Goal: Information Seeking & Learning: Learn about a topic

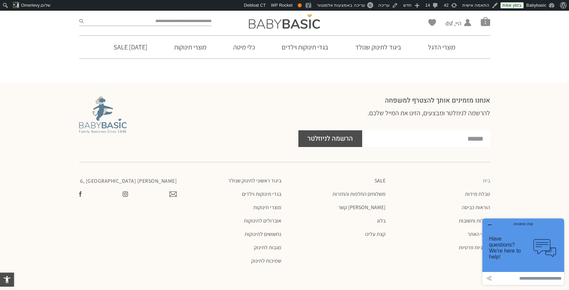
click at [490, 222] on icon "button" at bounding box center [489, 224] width 5 height 5
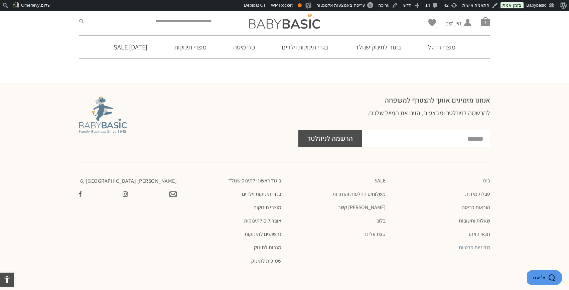
click at [482, 244] on link "מדיניות פרטיות" at bounding box center [441, 247] width 98 height 7
click at [477, 244] on link "מדיניות פרטיות" at bounding box center [441, 247] width 98 height 7
click at [475, 244] on link "מדיניות פרטיות" at bounding box center [441, 247] width 98 height 7
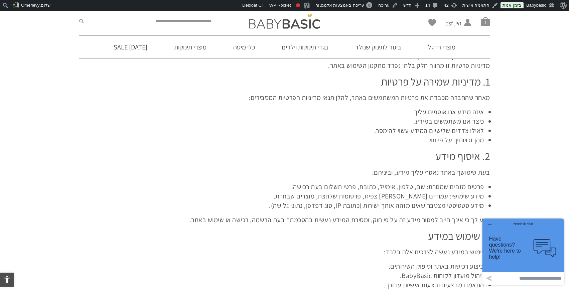
scroll to position [87, 0]
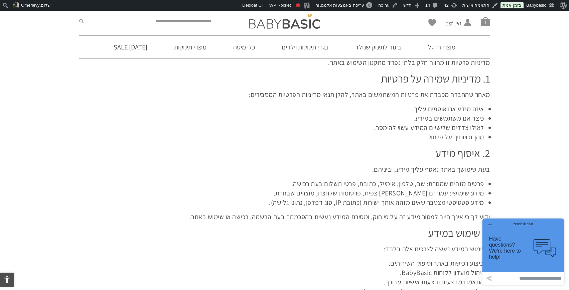
click at [489, 223] on icon "button" at bounding box center [489, 224] width 5 height 5
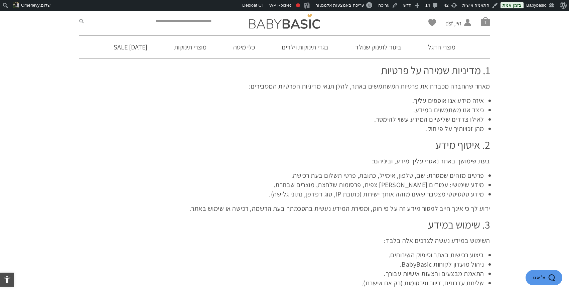
scroll to position [96, 0]
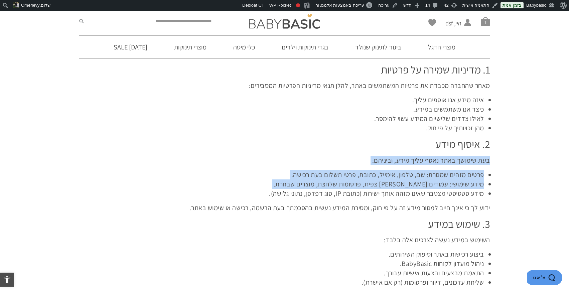
drag, startPoint x: 12, startPoint y: 147, endPoint x: 21, endPoint y: 195, distance: 48.6
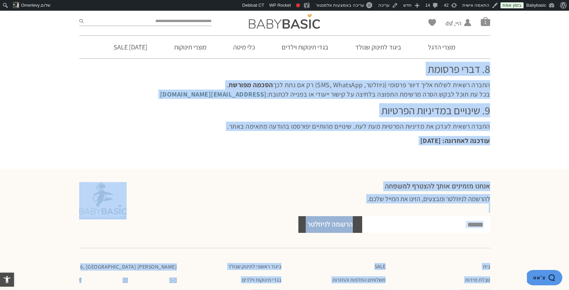
scroll to position [740, 0]
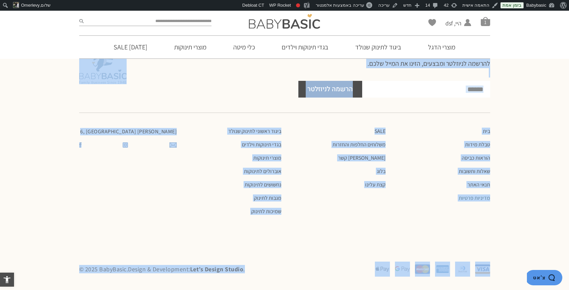
drag, startPoint x: 268, startPoint y: 205, endPoint x: 252, endPoint y: 314, distance: 110.0
click at [534, 118] on section at bounding box center [284, 113] width 569 height 24
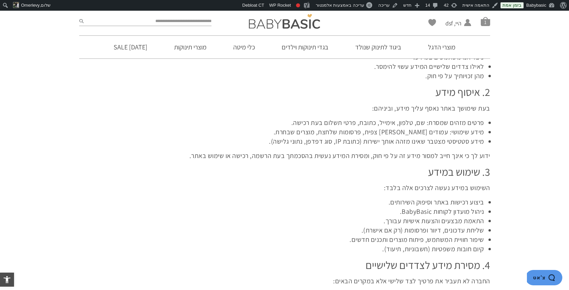
scroll to position [144, 0]
